Goal: Check status: Check status

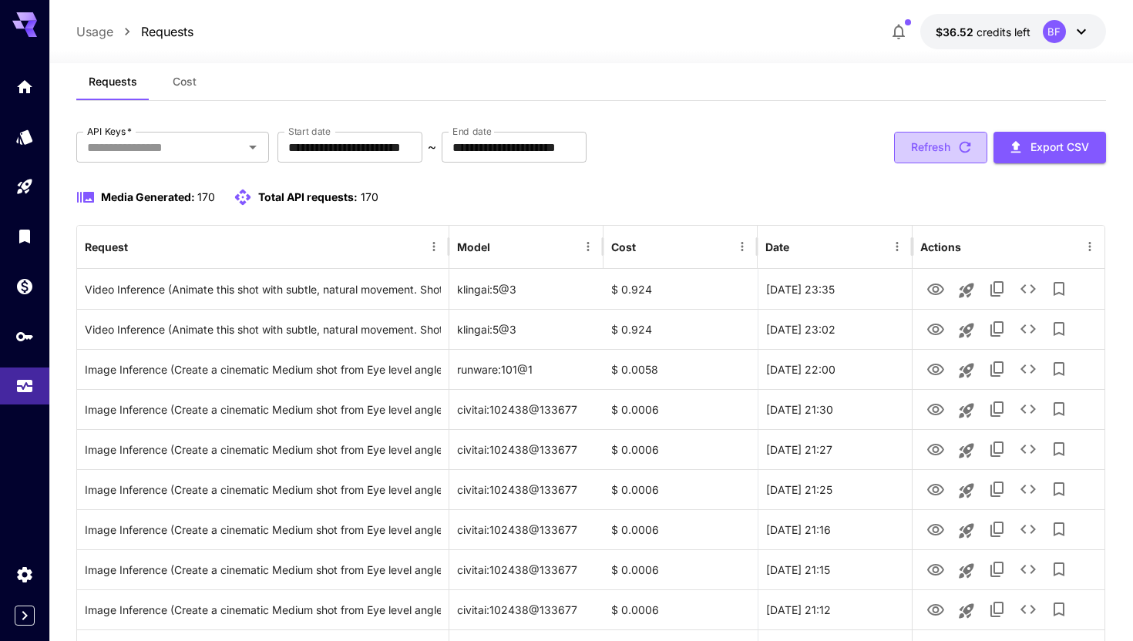
click at [918, 147] on button "Refresh" at bounding box center [940, 148] width 93 height 32
click at [652, 194] on div "Media Generated: 170 Total API requests: 170" at bounding box center [590, 197] width 1029 height 18
